Goal: Find specific page/section: Find specific page/section

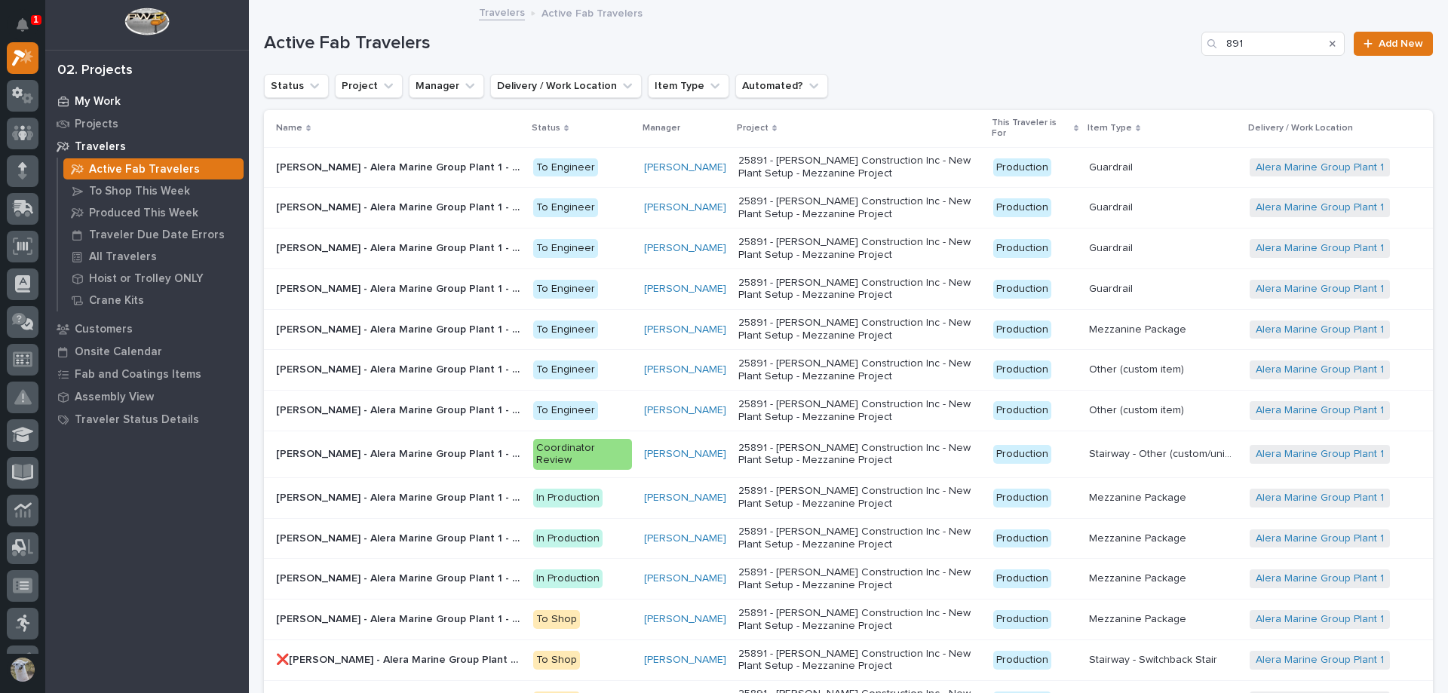
click at [77, 104] on p "My Work" at bounding box center [98, 102] width 46 height 14
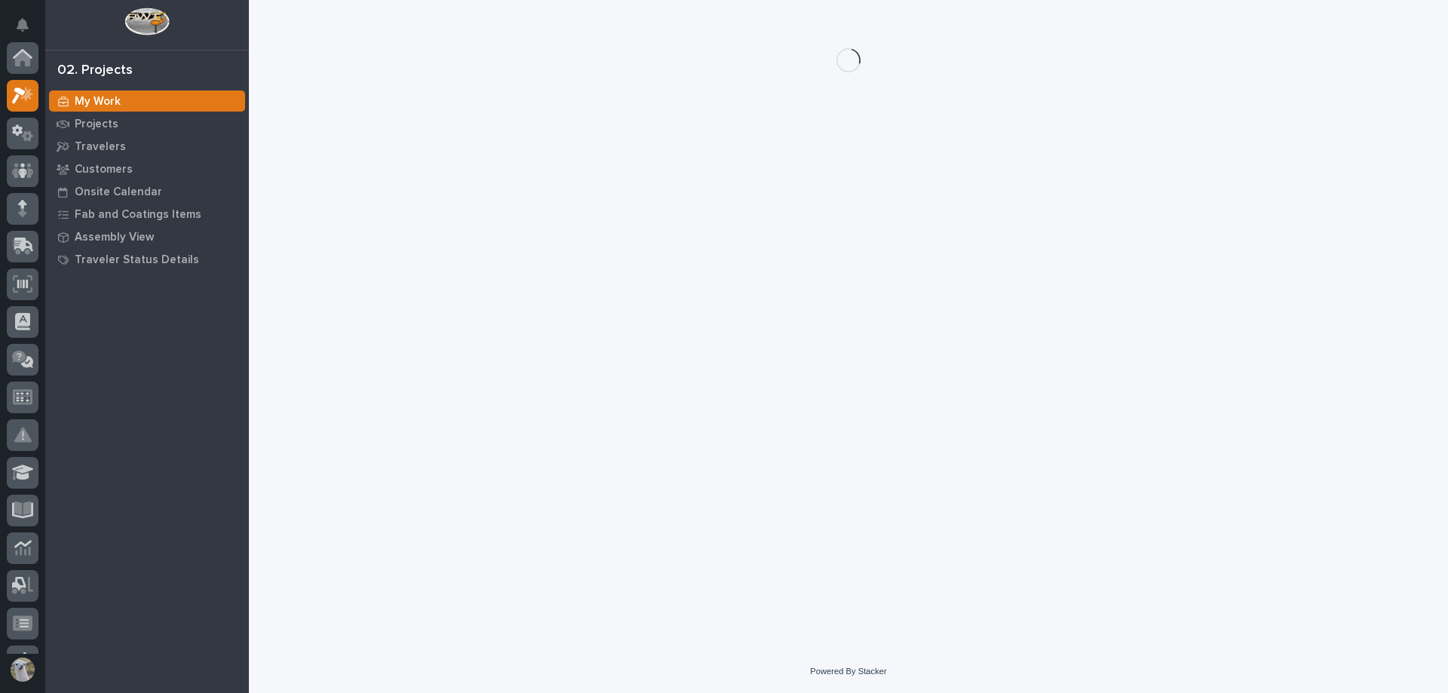
scroll to position [38, 0]
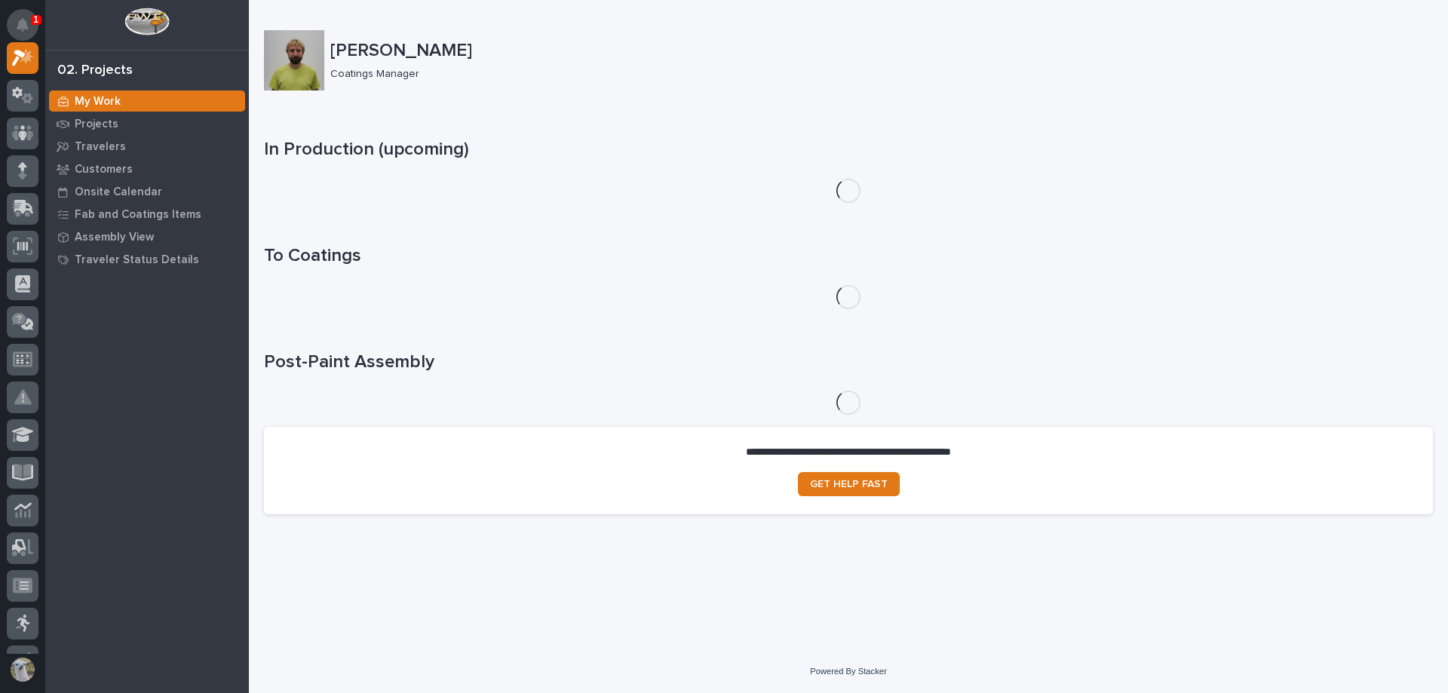
click at [27, 17] on button "Notifications" at bounding box center [23, 25] width 32 height 32
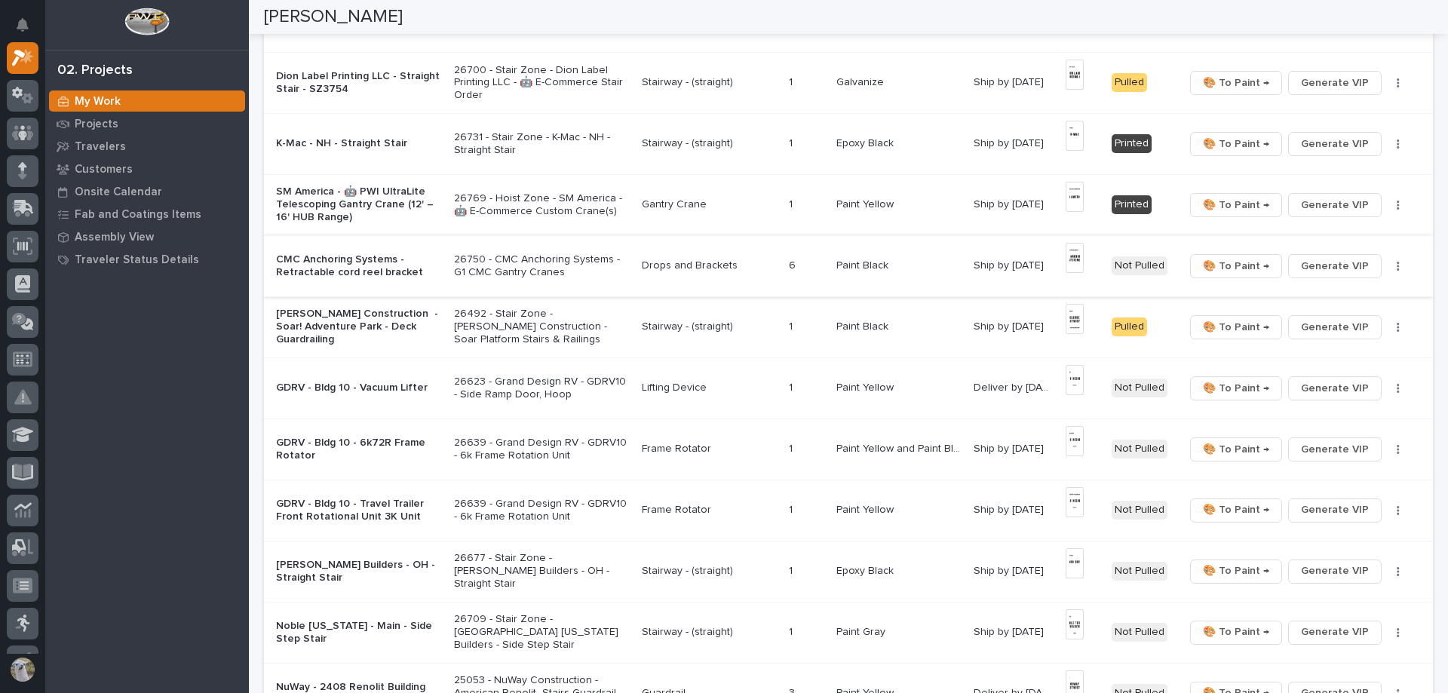
scroll to position [453, 0]
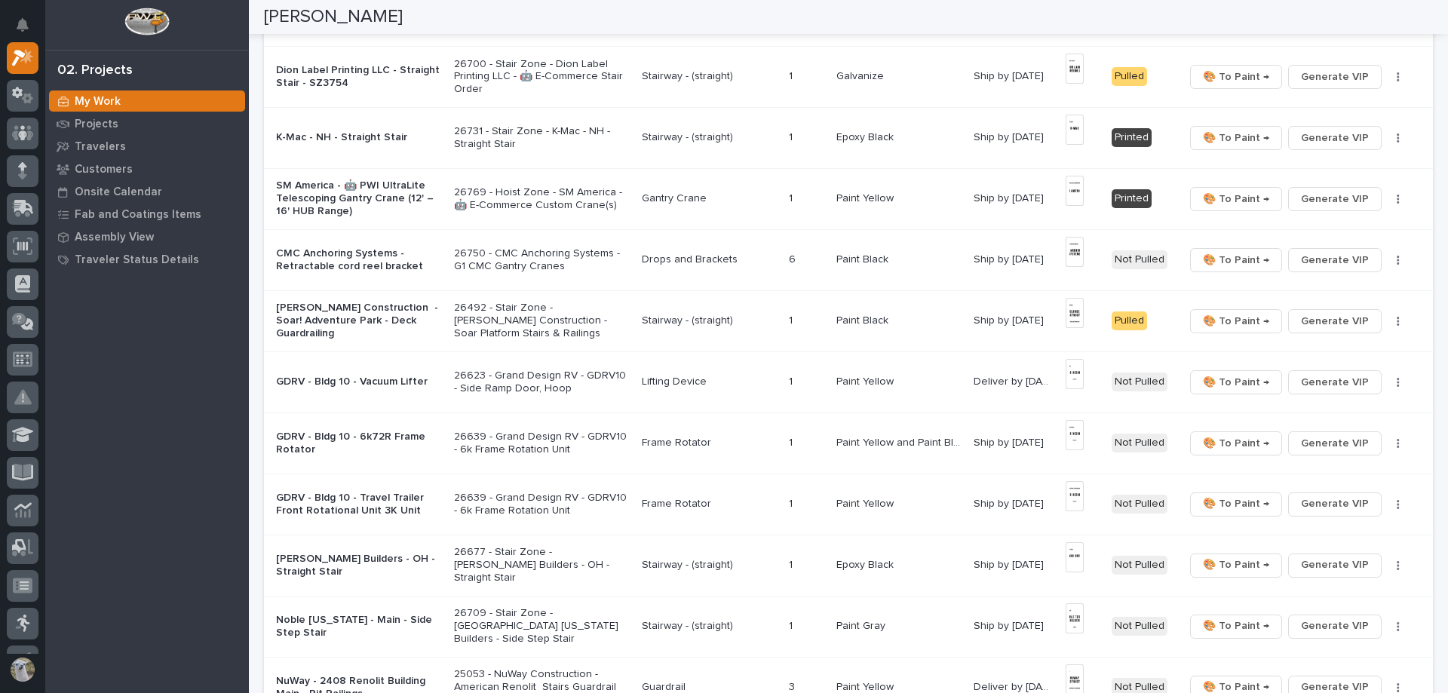
click at [364, 572] on div "[PERSON_NAME] Builders - OH - Straight Stair" at bounding box center [359, 566] width 166 height 38
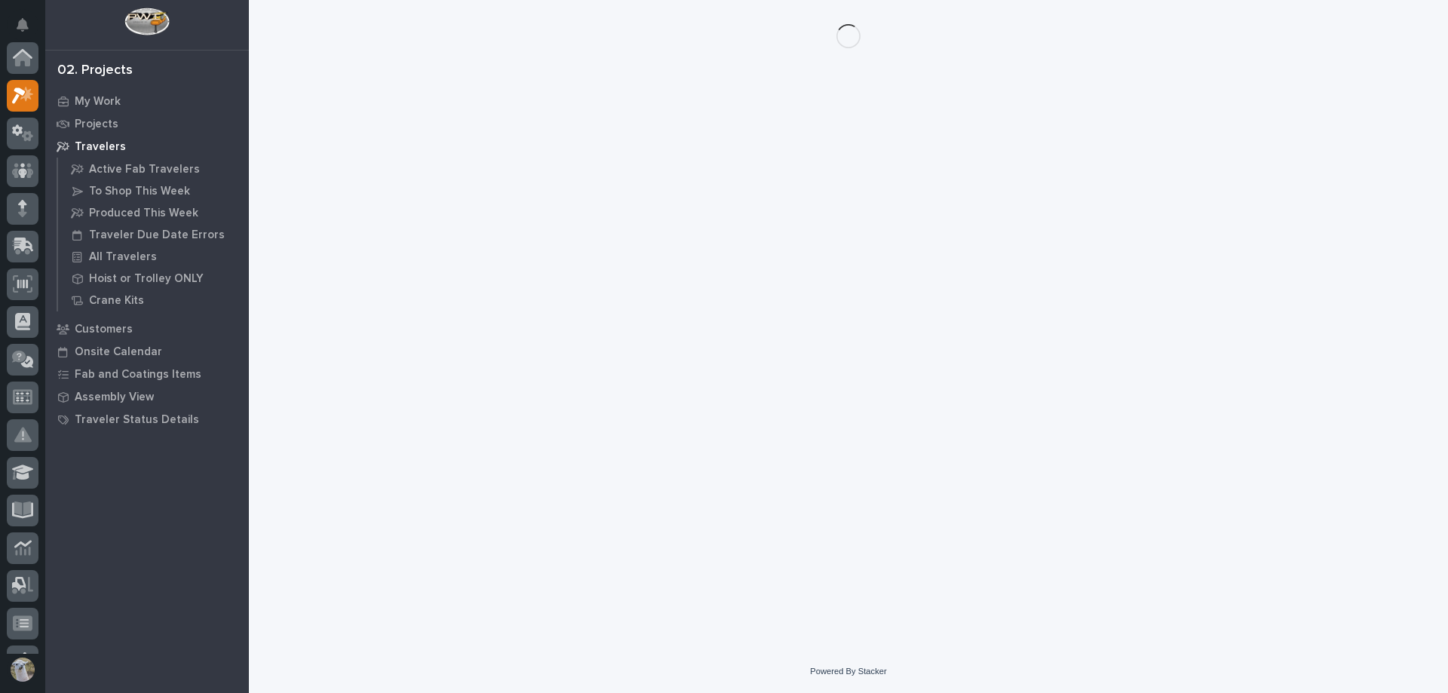
scroll to position [38, 0]
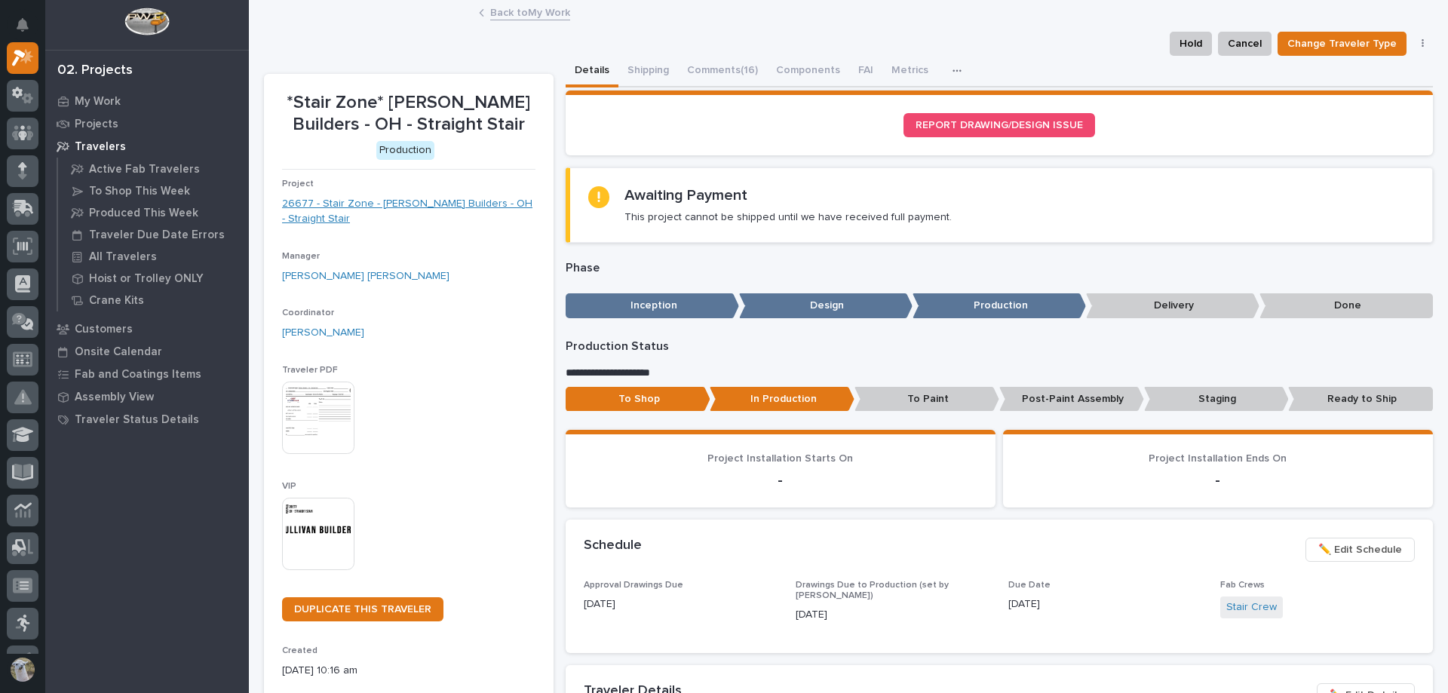
click at [450, 207] on link "26677 - Stair Zone - [PERSON_NAME] Builders - OH - Straight Stair" at bounding box center [408, 212] width 253 height 32
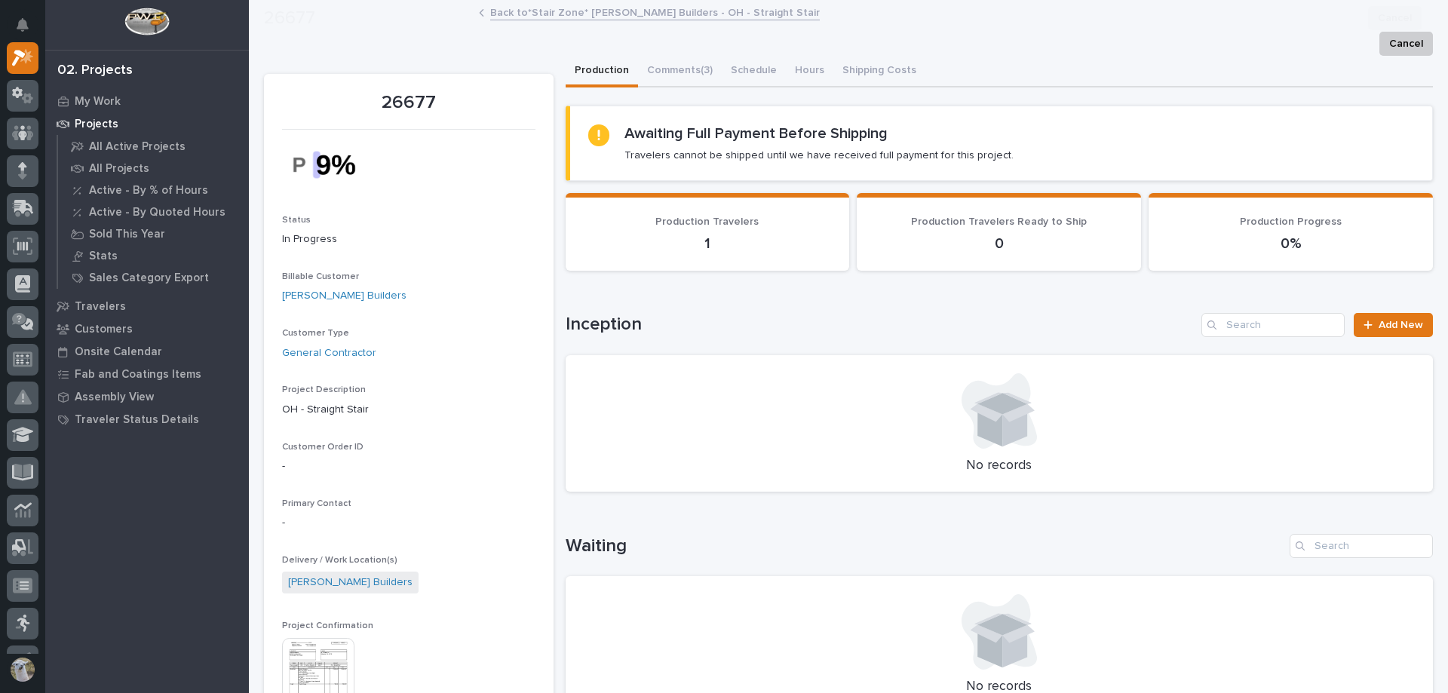
scroll to position [302, 0]
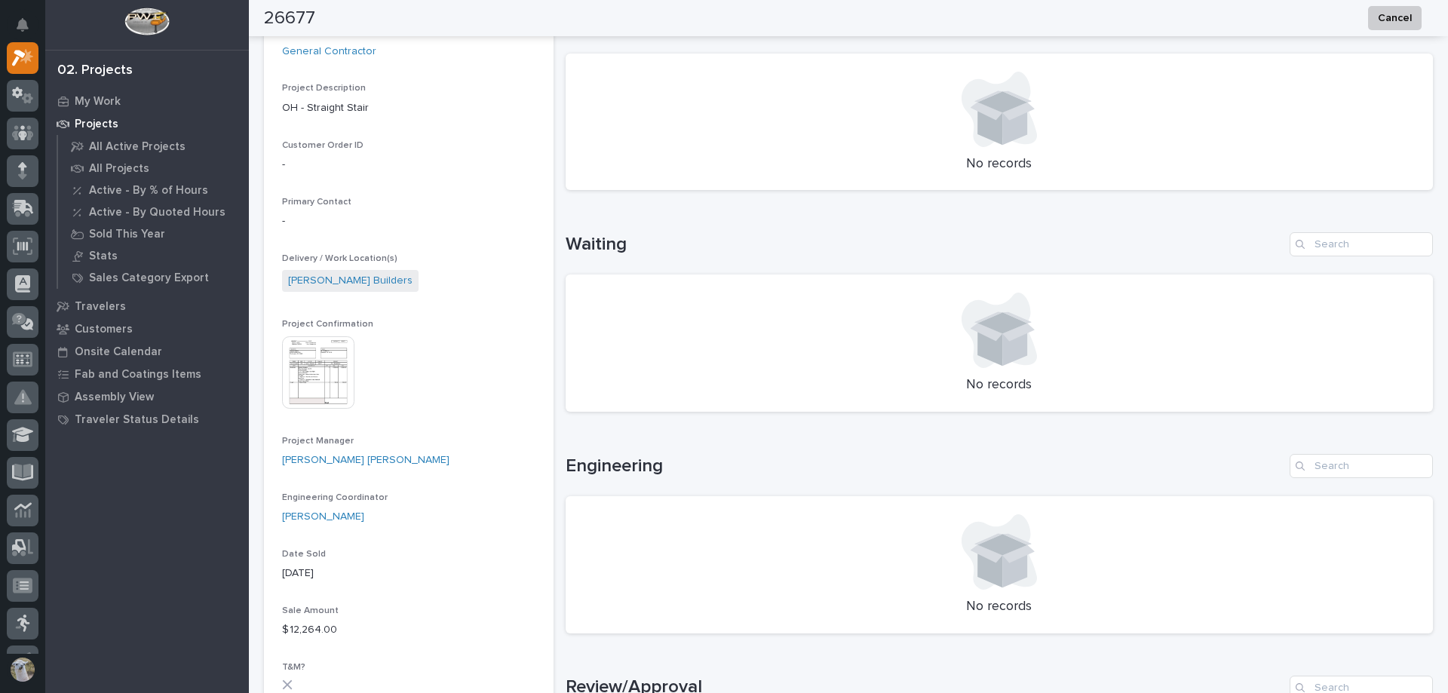
click at [319, 386] on img at bounding box center [318, 372] width 72 height 72
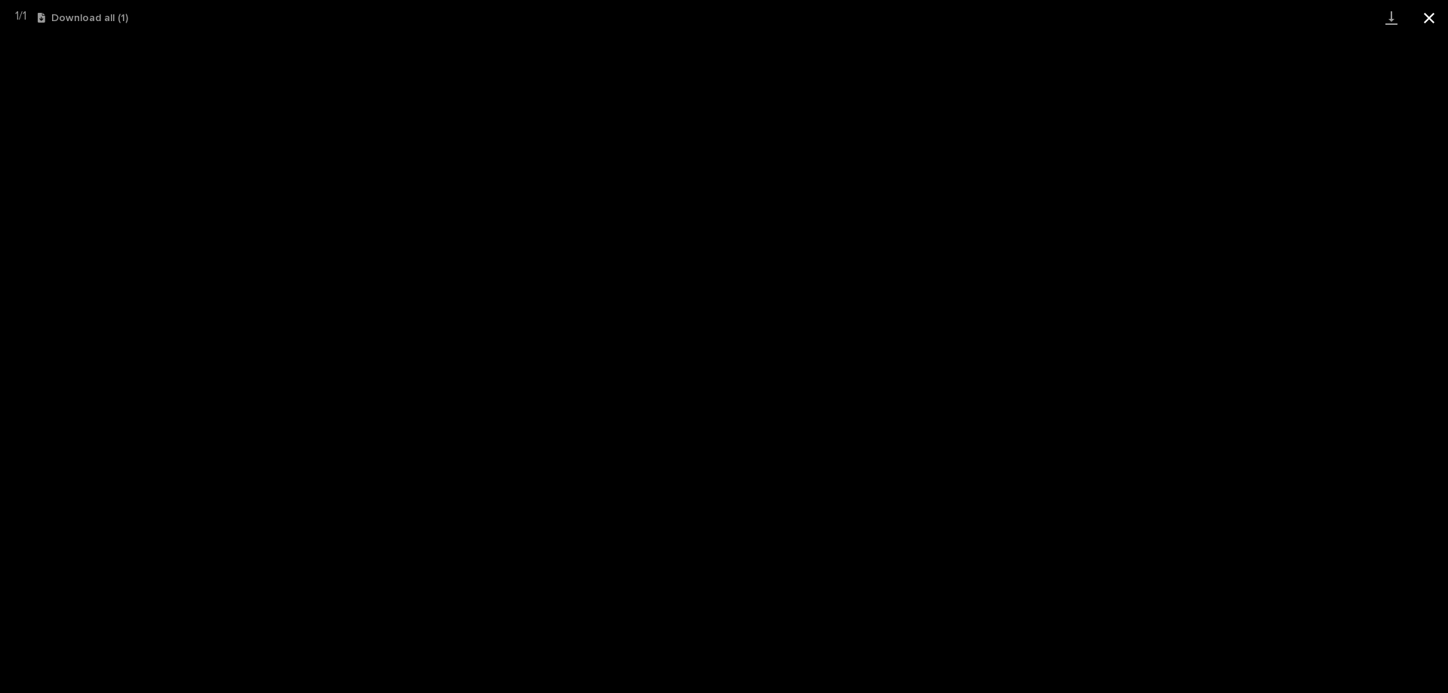
click at [1429, 19] on button "Close gallery" at bounding box center [1430, 17] width 38 height 35
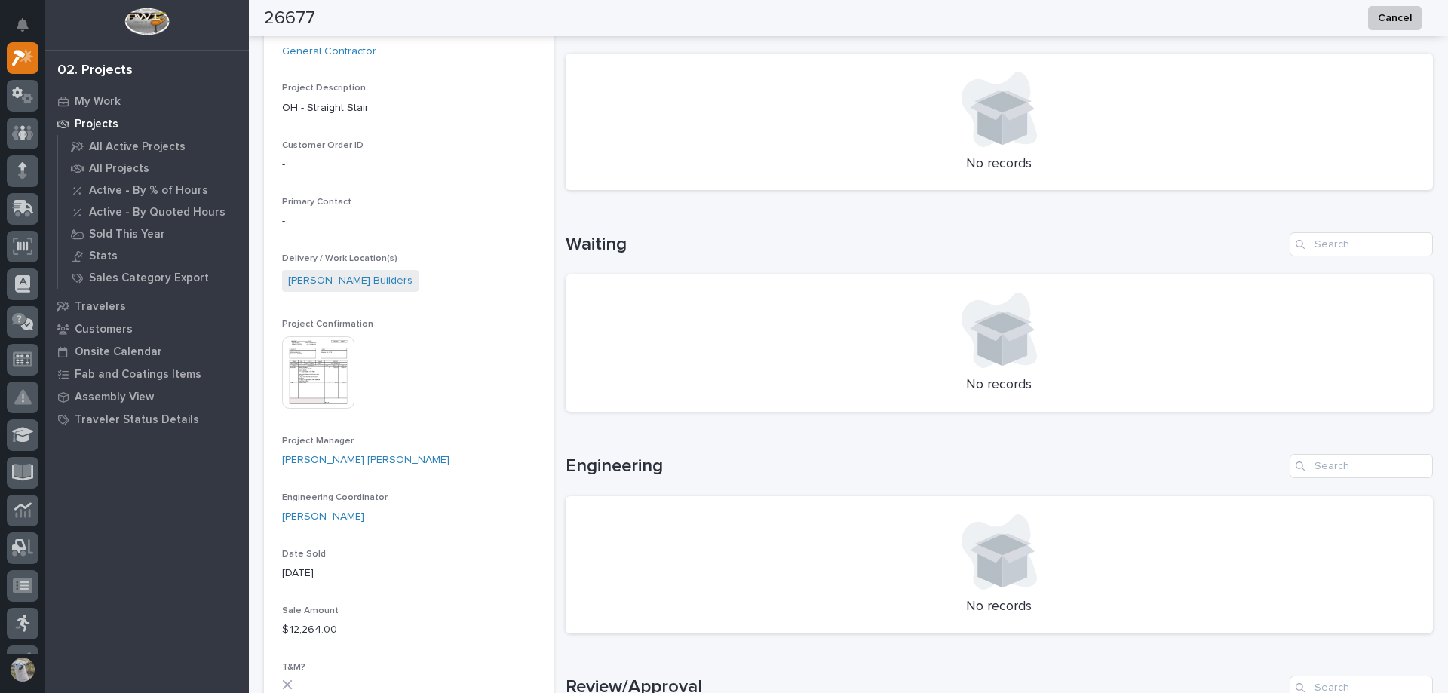
scroll to position [0, 0]
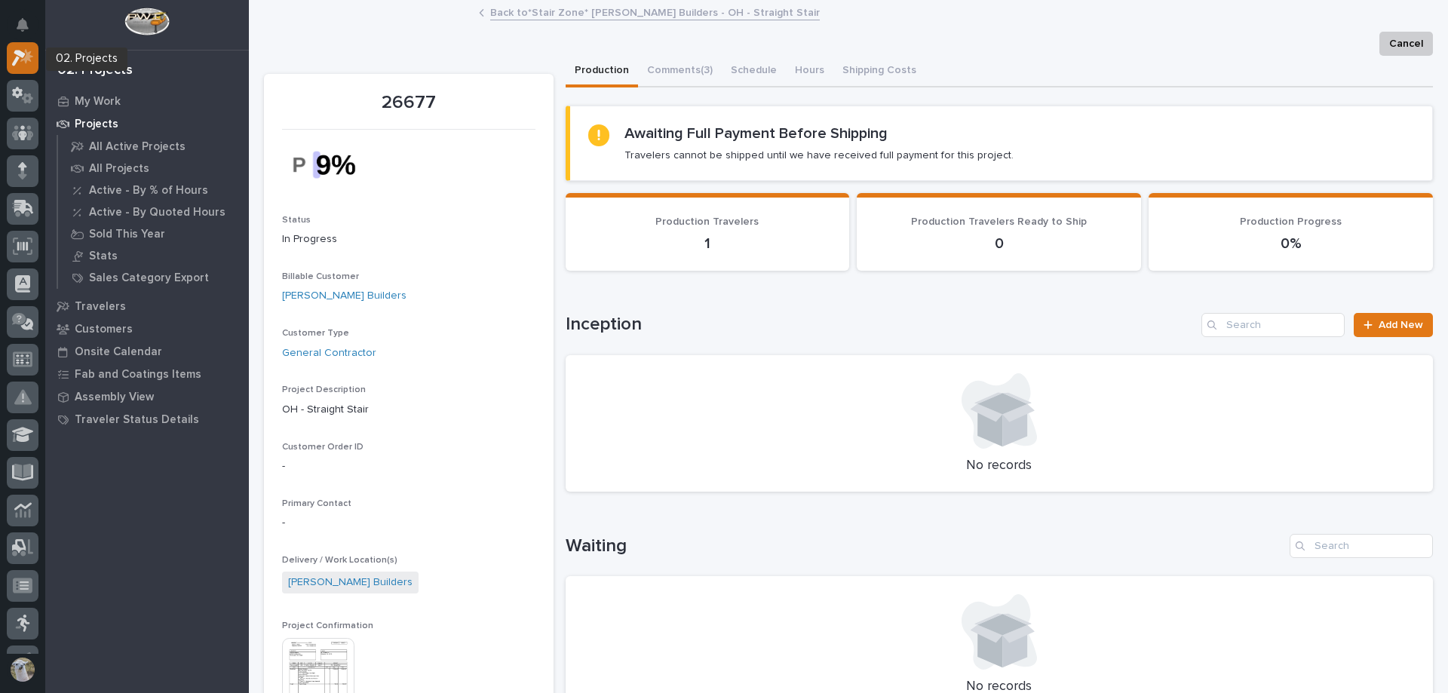
click at [20, 60] on icon at bounding box center [23, 57] width 22 height 17
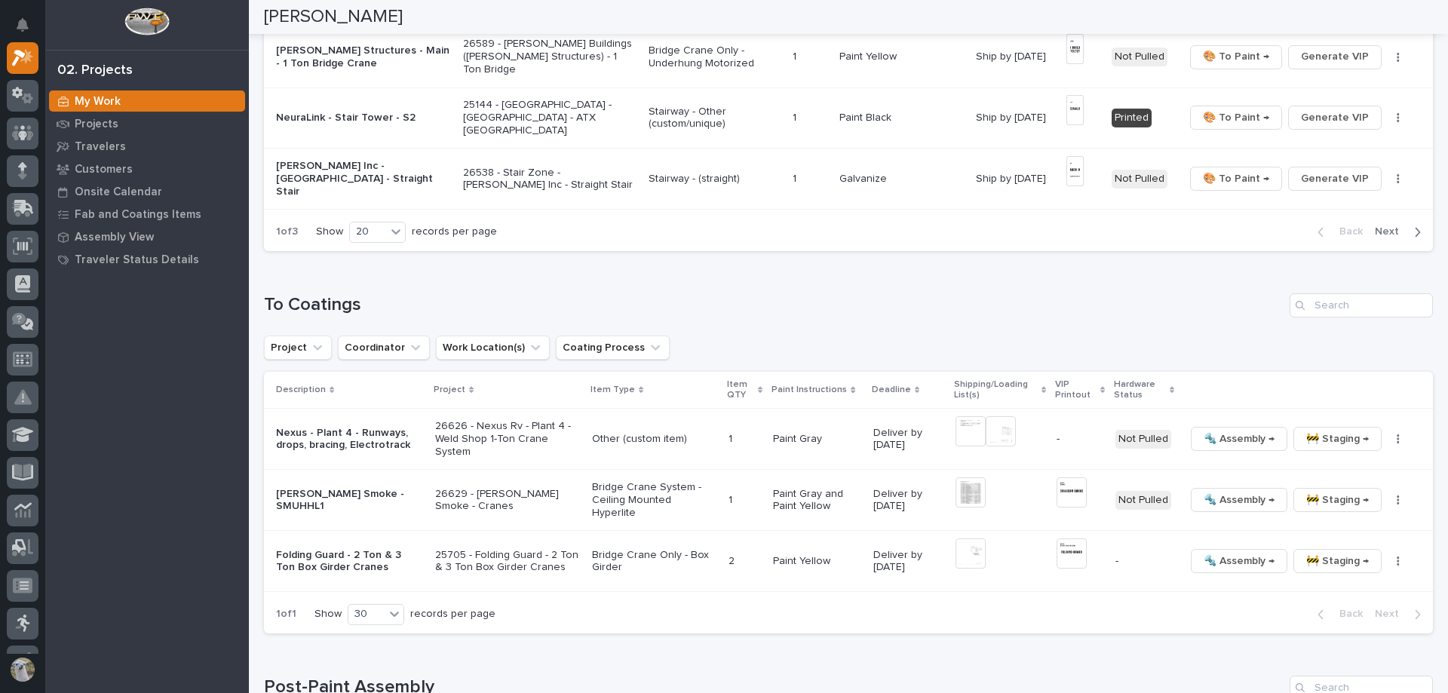
scroll to position [1358, 0]
